Goal: Navigation & Orientation: Find specific page/section

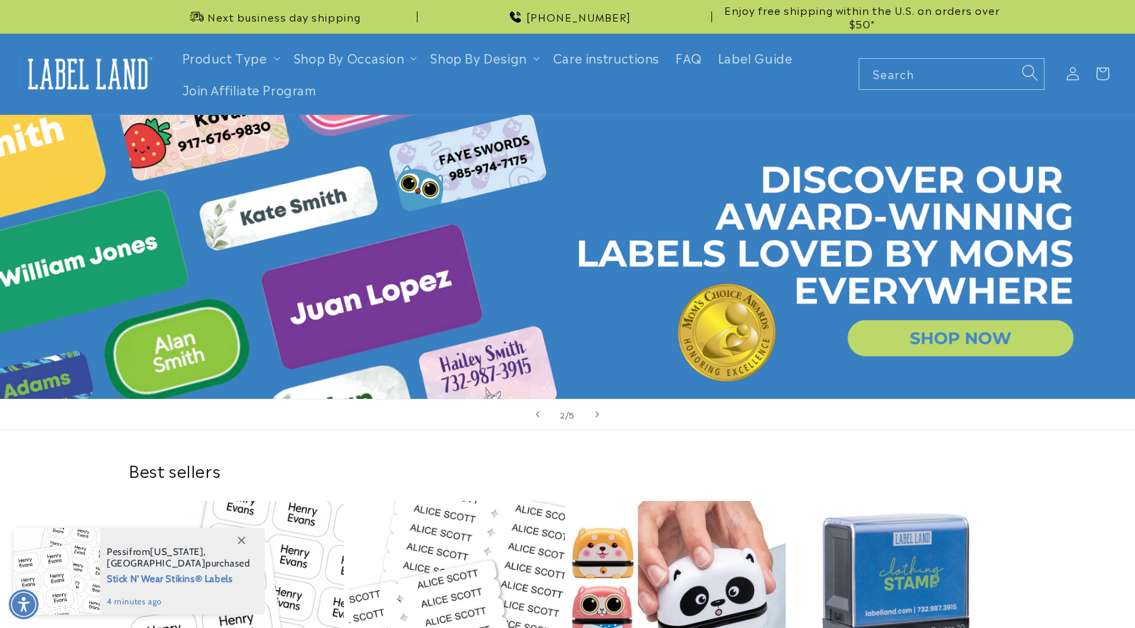
scroll to position [0, 1135]
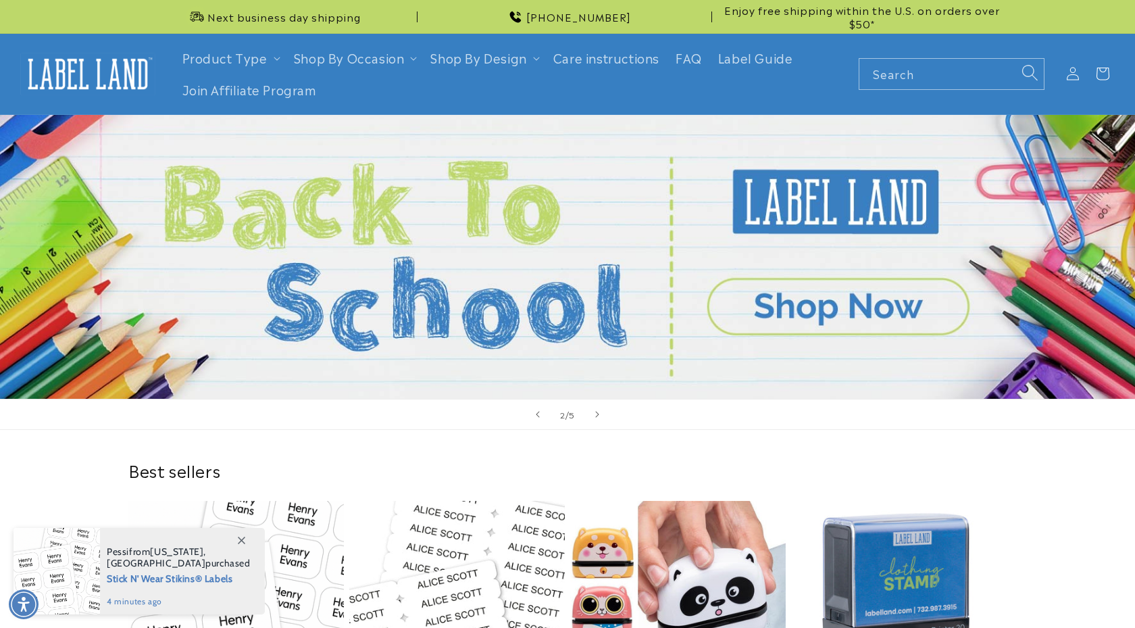
click at [594, 412] on span "Next slide" at bounding box center [597, 414] width 14 height 14
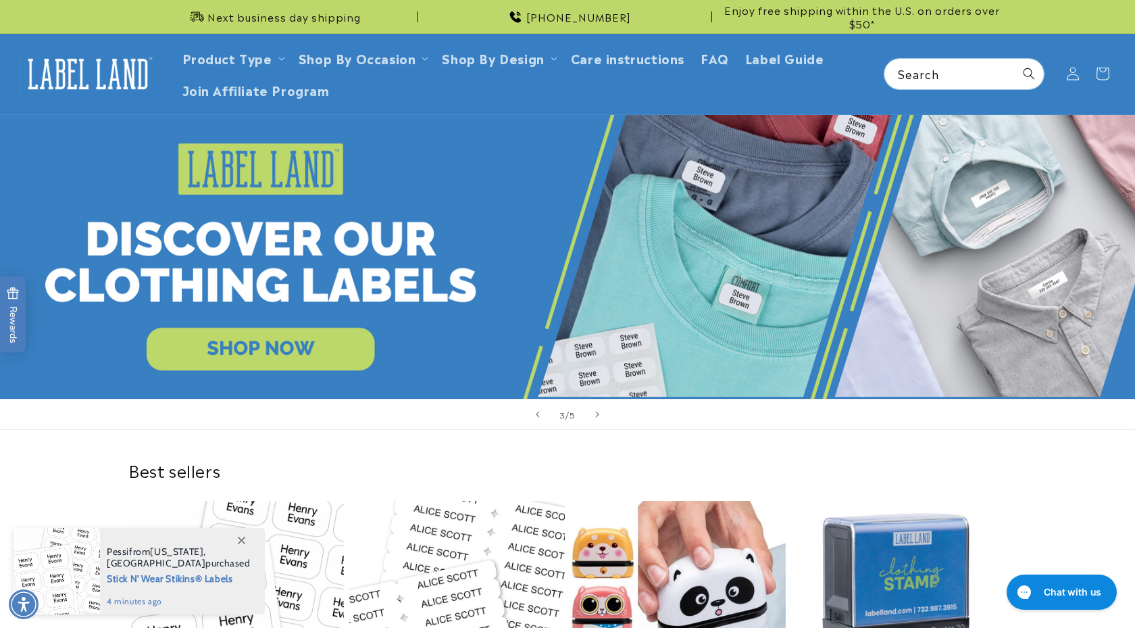
scroll to position [0, 0]
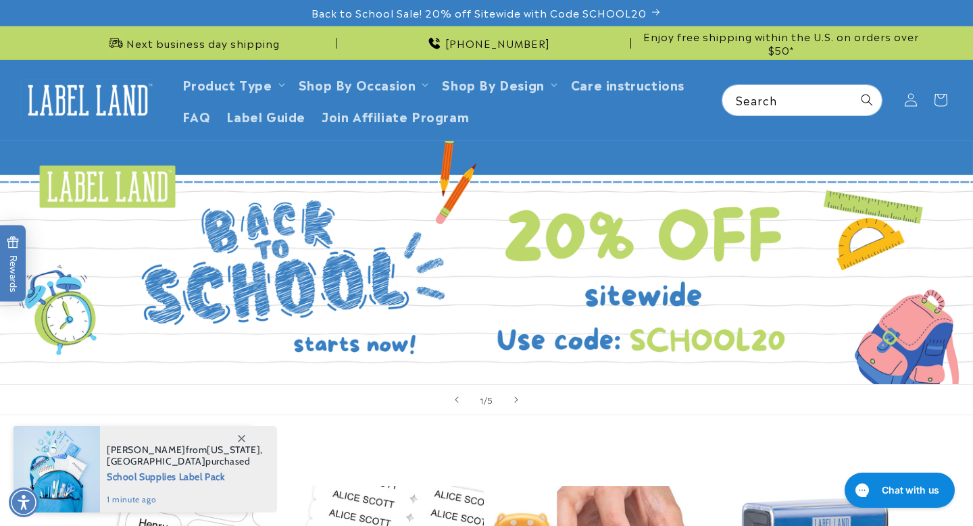
click at [559, 276] on link "1 of 5" at bounding box center [486, 262] width 973 height 243
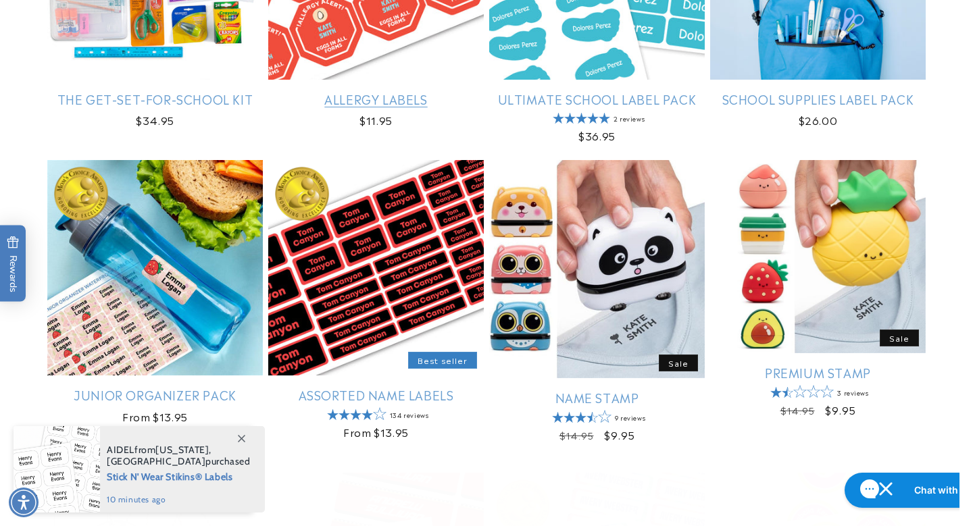
scroll to position [427, 0]
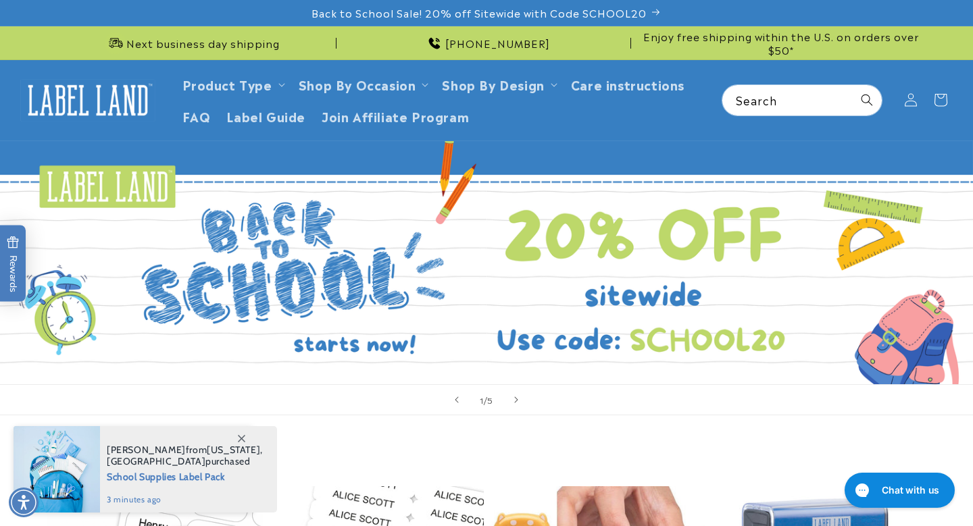
click at [395, 284] on link "1 of 5" at bounding box center [486, 262] width 973 height 243
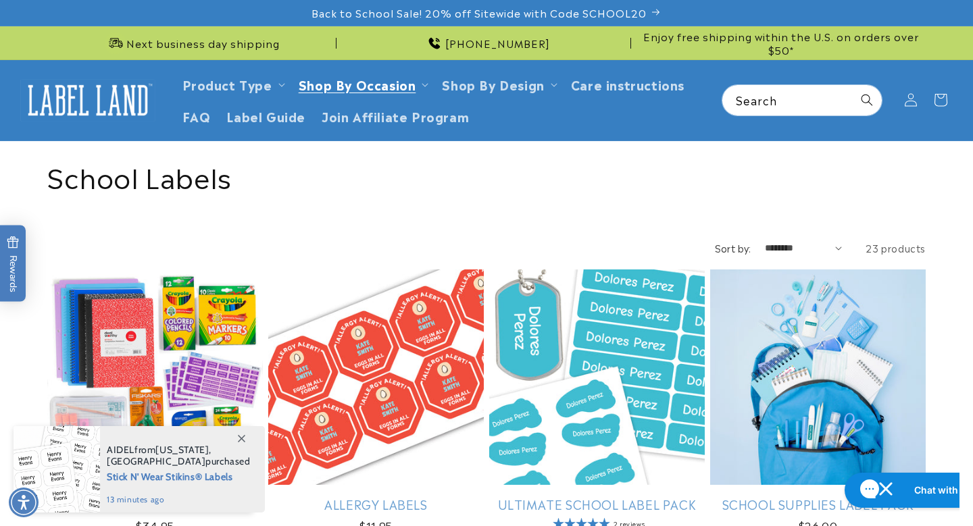
click at [434, 197] on div "Collection: School Labels" at bounding box center [486, 175] width 878 height 69
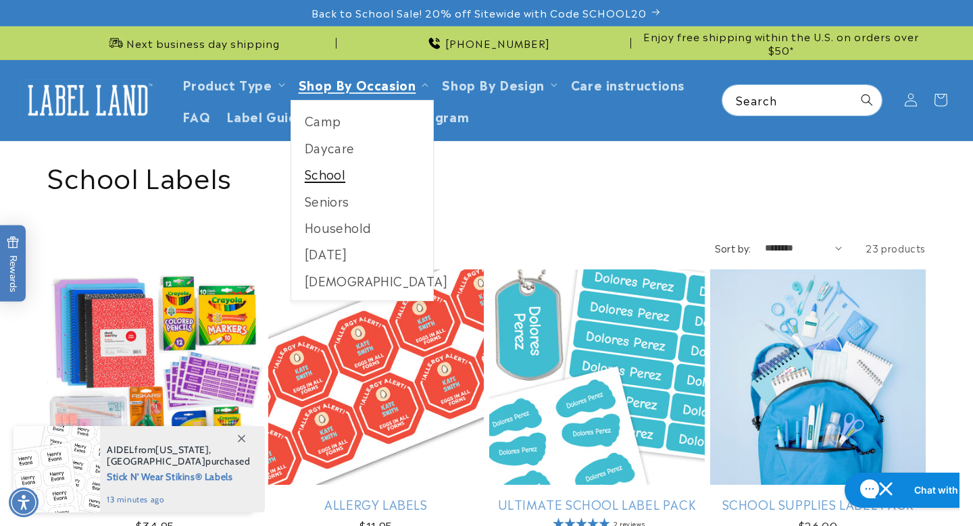
click at [328, 172] on link "School" at bounding box center [362, 174] width 143 height 26
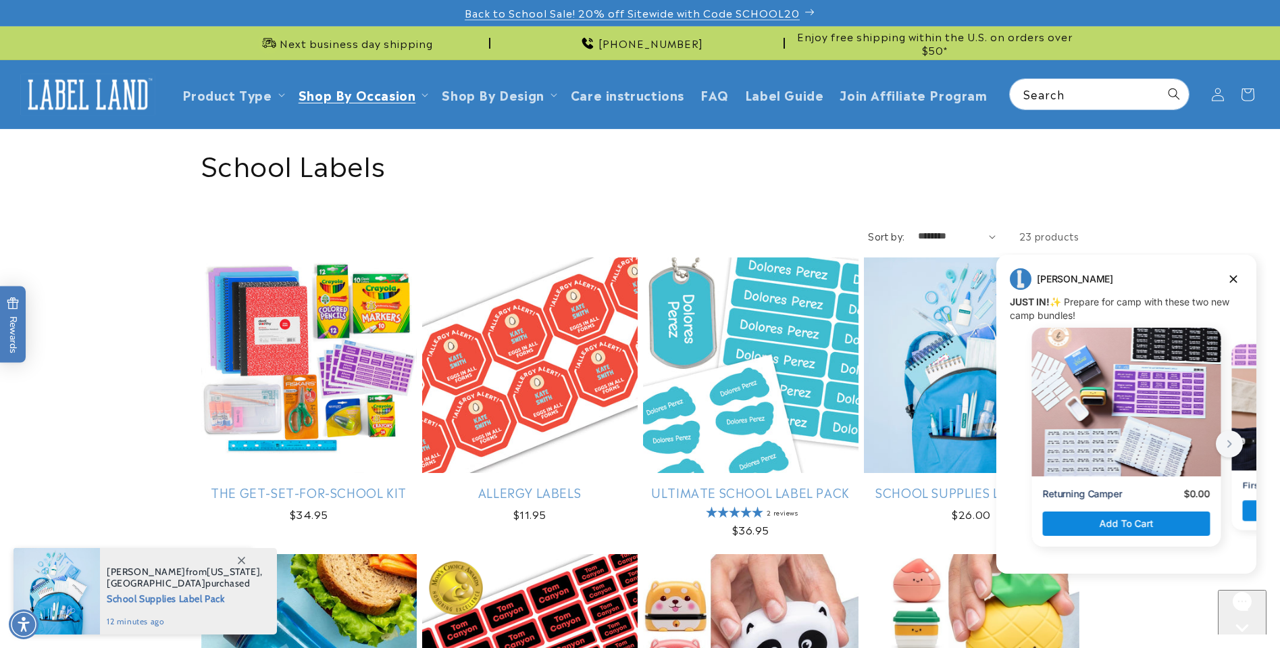
click at [717, 14] on span "Back to School Sale! 20% off Sitewide with Code SCHOOL20" at bounding box center [632, 13] width 335 height 14
